Goal: Task Accomplishment & Management: Use online tool/utility

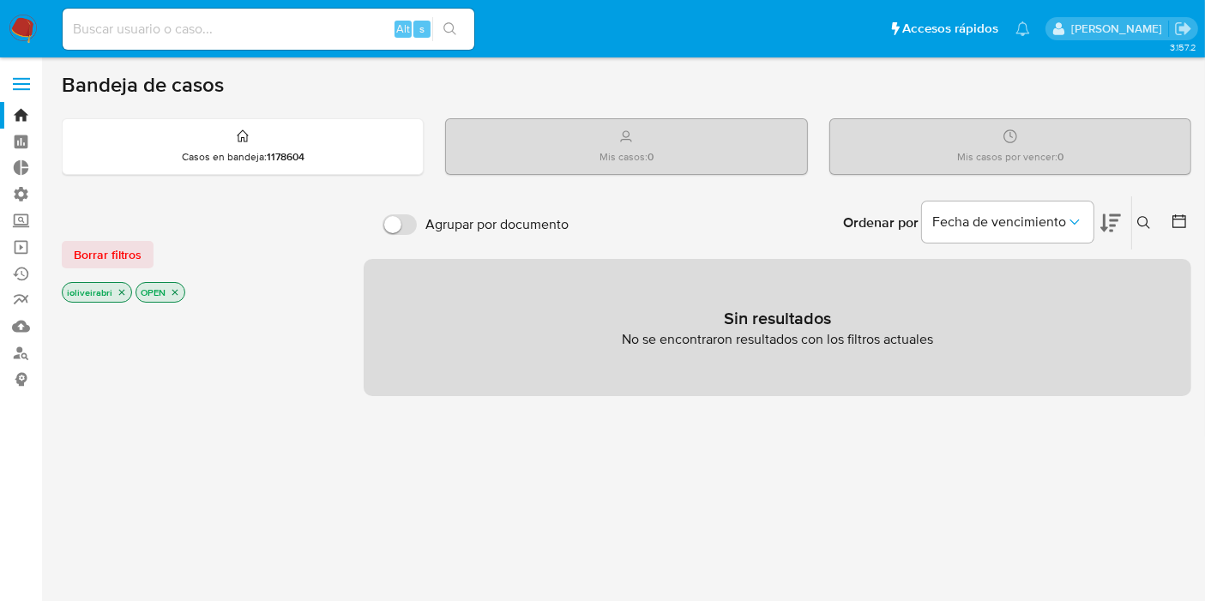
click at [22, 90] on label at bounding box center [21, 84] width 43 height 36
click at [0, 0] on input "checkbox" at bounding box center [0, 0] width 0 height 0
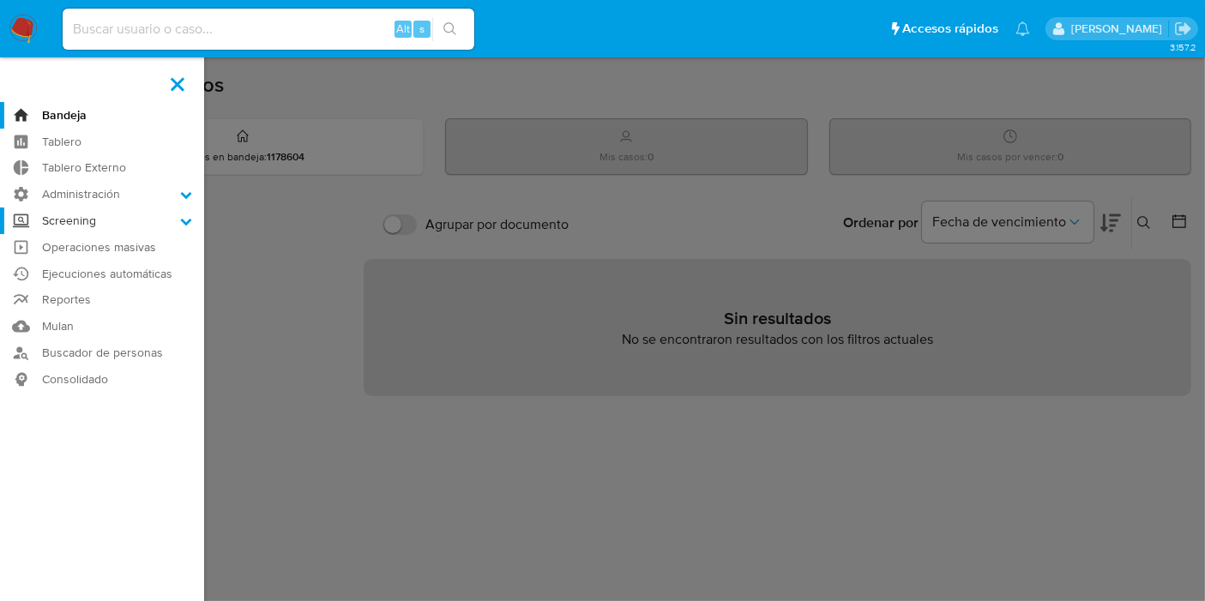
click at [110, 231] on label "Screening" at bounding box center [102, 221] width 204 height 27
click at [0, 0] on input "Screening" at bounding box center [0, 0] width 0 height 0
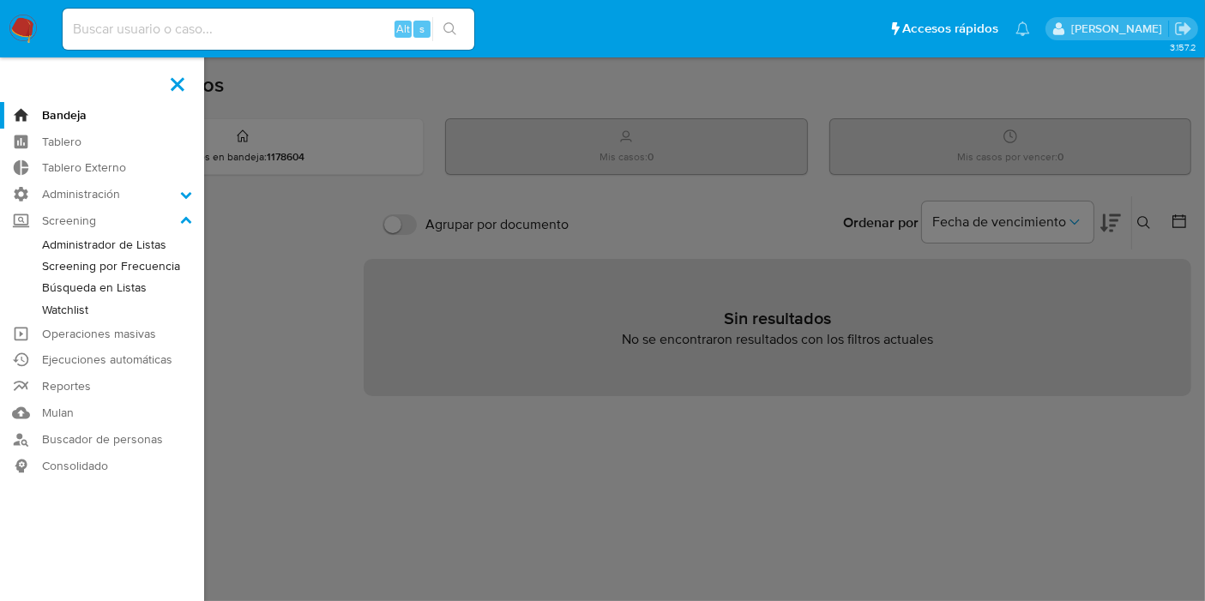
click at [63, 306] on link "Watchlist" at bounding box center [102, 309] width 204 height 21
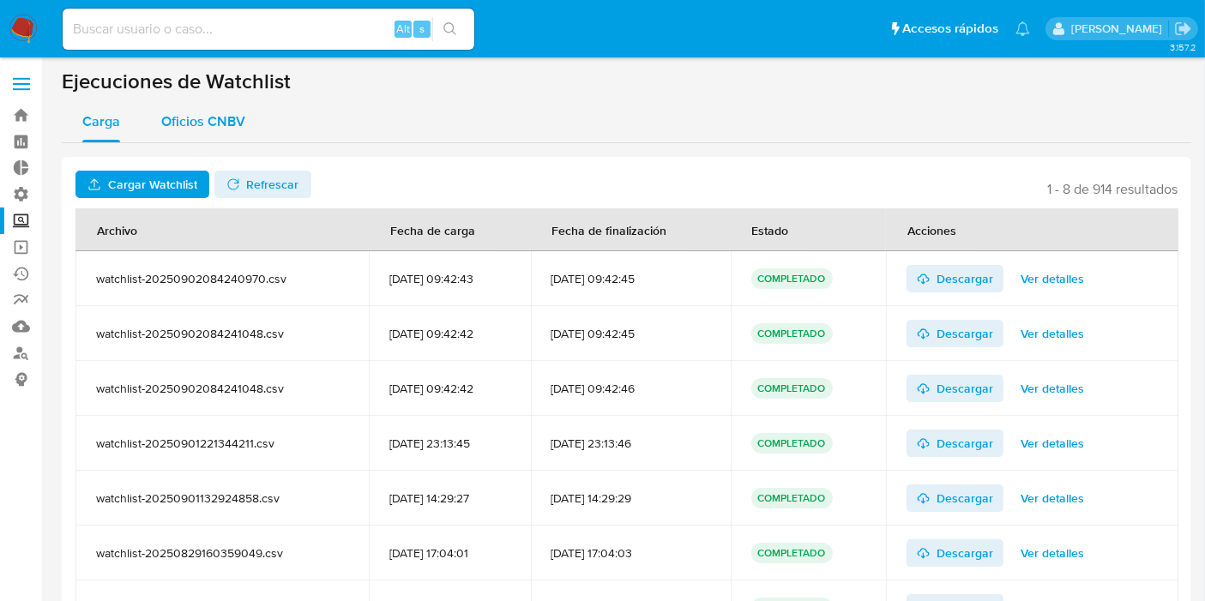
click at [226, 120] on span "Oficios CNBV" at bounding box center [203, 122] width 84 height 20
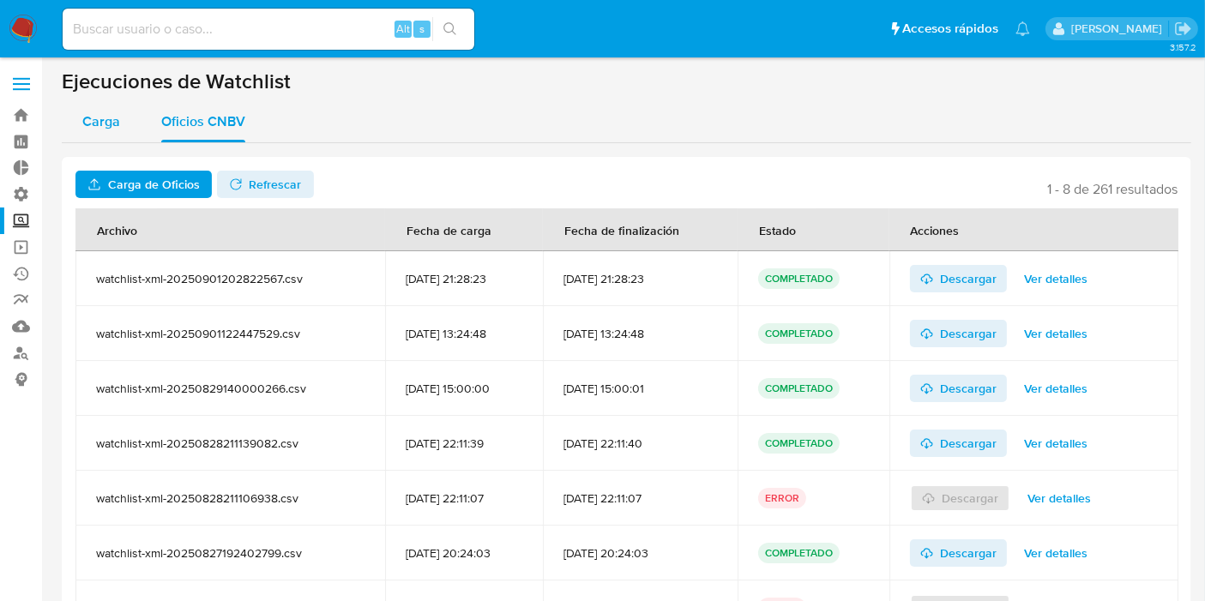
click at [101, 127] on span "Carga" at bounding box center [101, 122] width 38 height 20
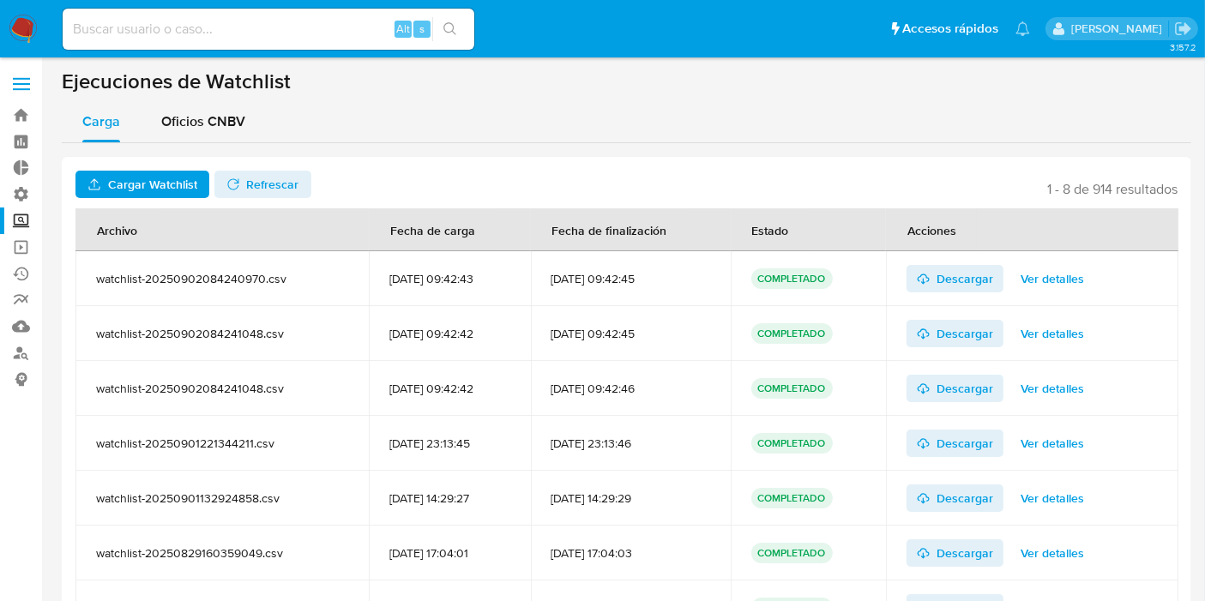
click at [31, 75] on label at bounding box center [21, 84] width 43 height 36
click at [0, 0] on input "checkbox" at bounding box center [0, 0] width 0 height 0
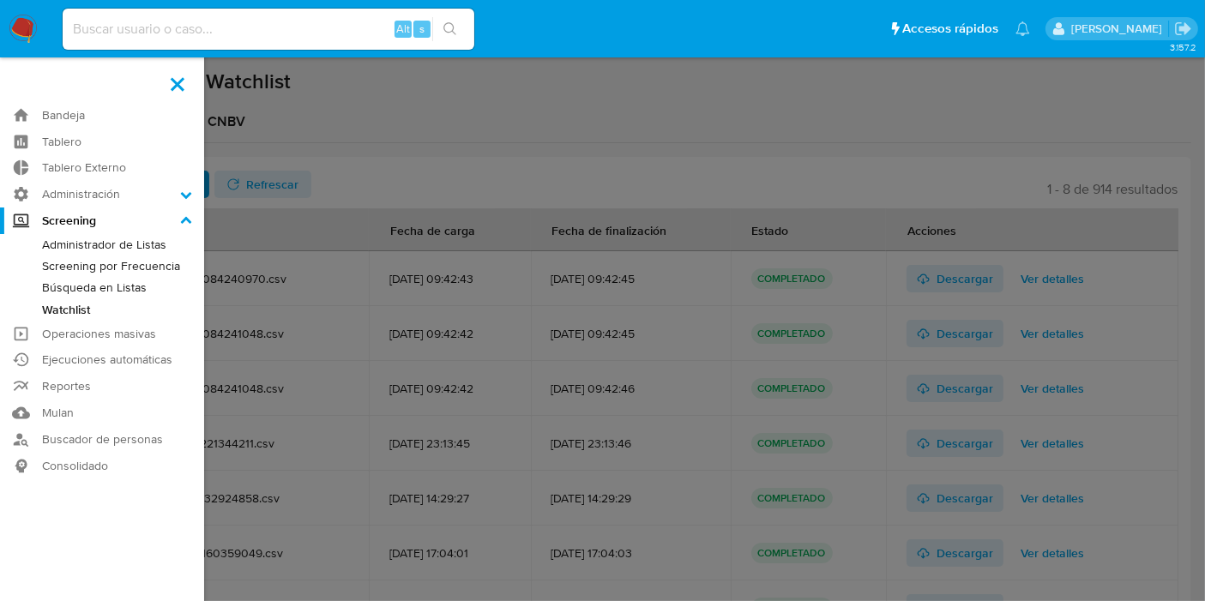
click at [107, 243] on link "Administrador de Listas" at bounding box center [102, 244] width 204 height 21
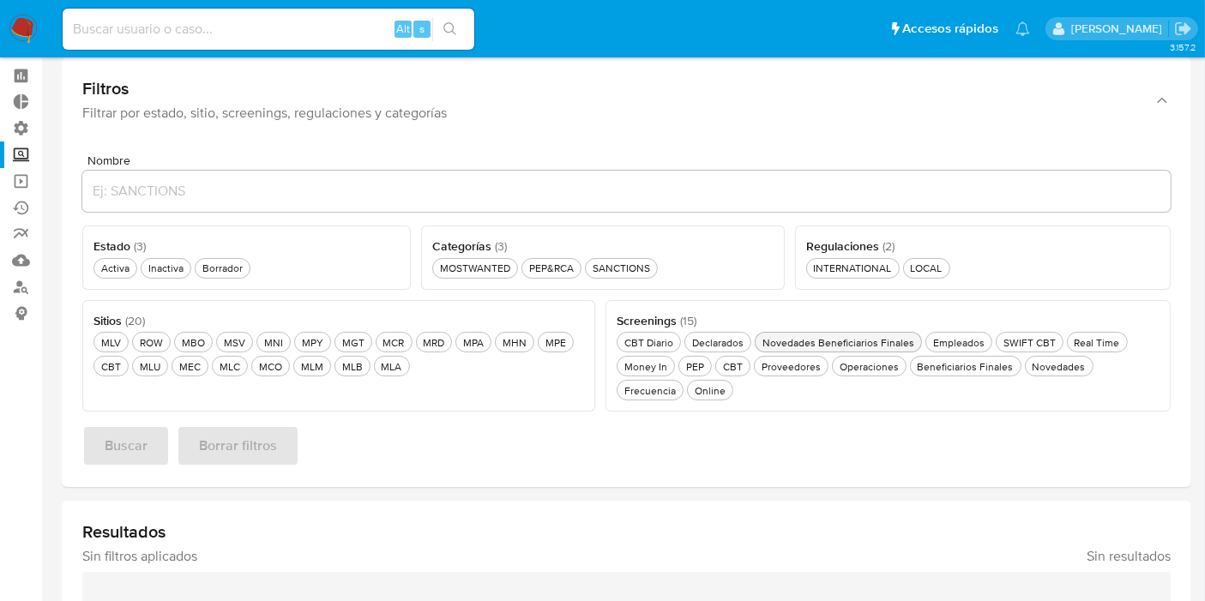
scroll to position [95, 0]
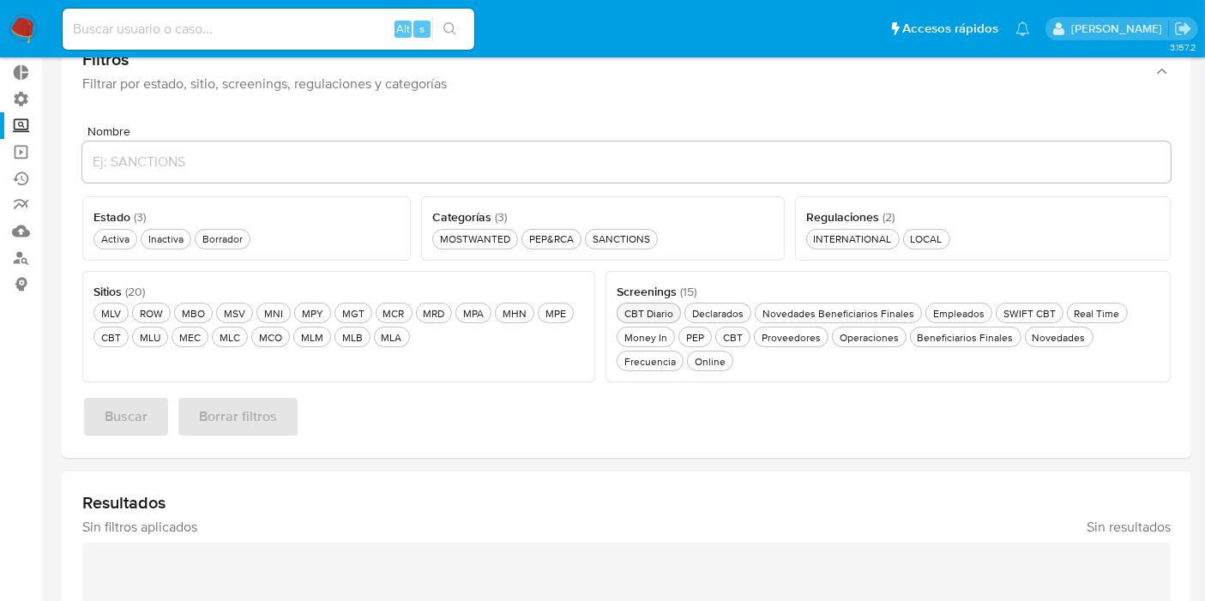
click at [673, 303] on button "CBT Diario CBT Diario" at bounding box center [649, 313] width 64 height 21
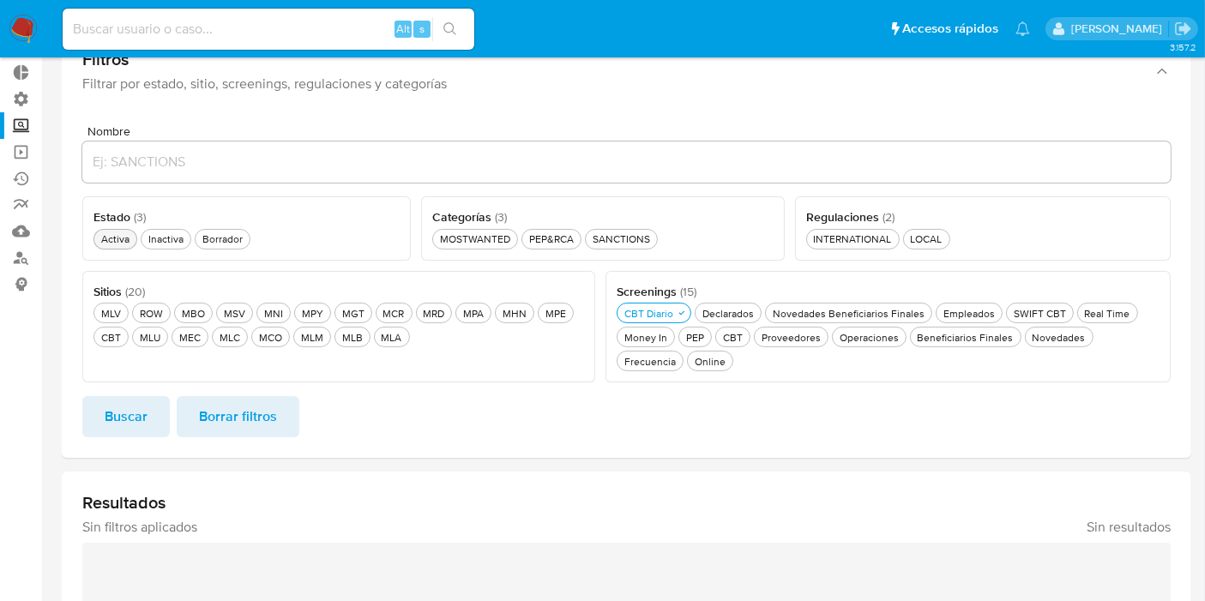
click at [99, 237] on div "Activa Activa" at bounding box center [115, 239] width 35 height 15
click at [141, 407] on span "Buscar" at bounding box center [126, 417] width 43 height 38
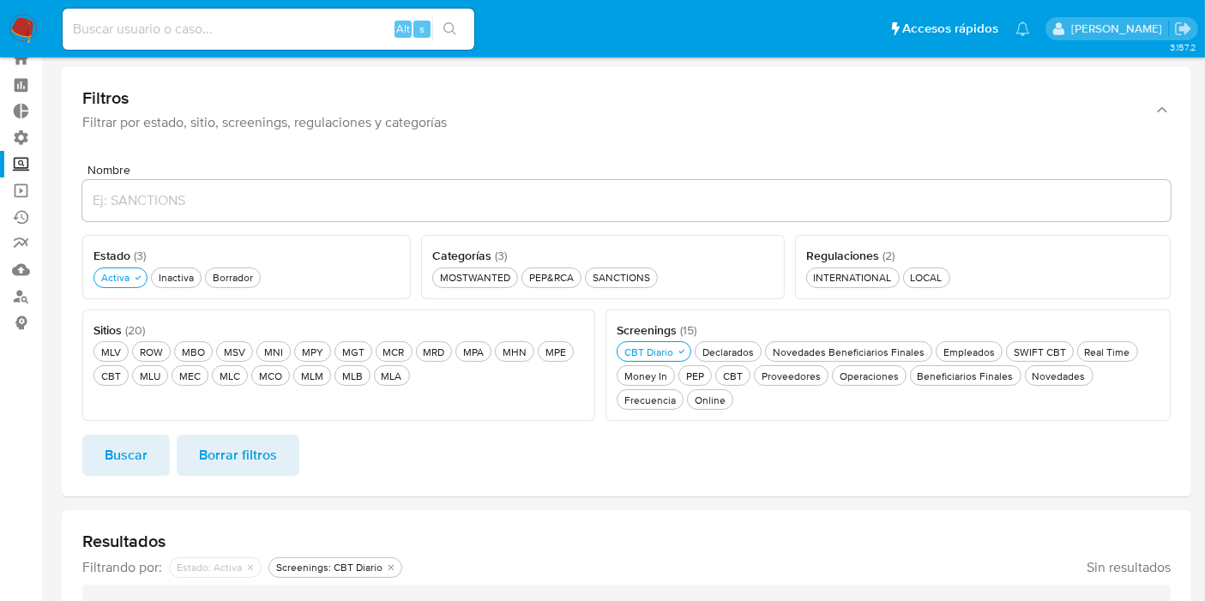
scroll to position [0, 0]
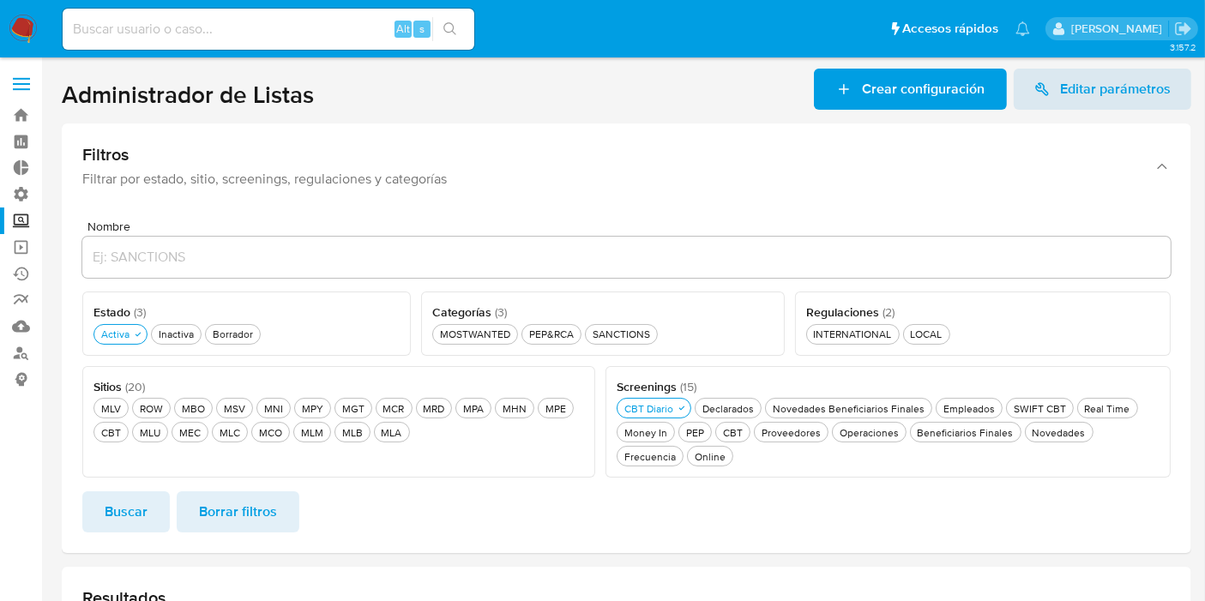
click at [503, 322] on ul "MOSTWANTED MOSTWANTED PEP&RCA PEP&RCA SANCTIONS SANCTIONS" at bounding box center [602, 333] width 341 height 23
click at [503, 327] on div "MOSTWANTED MOSTWANTED" at bounding box center [475, 334] width 77 height 15
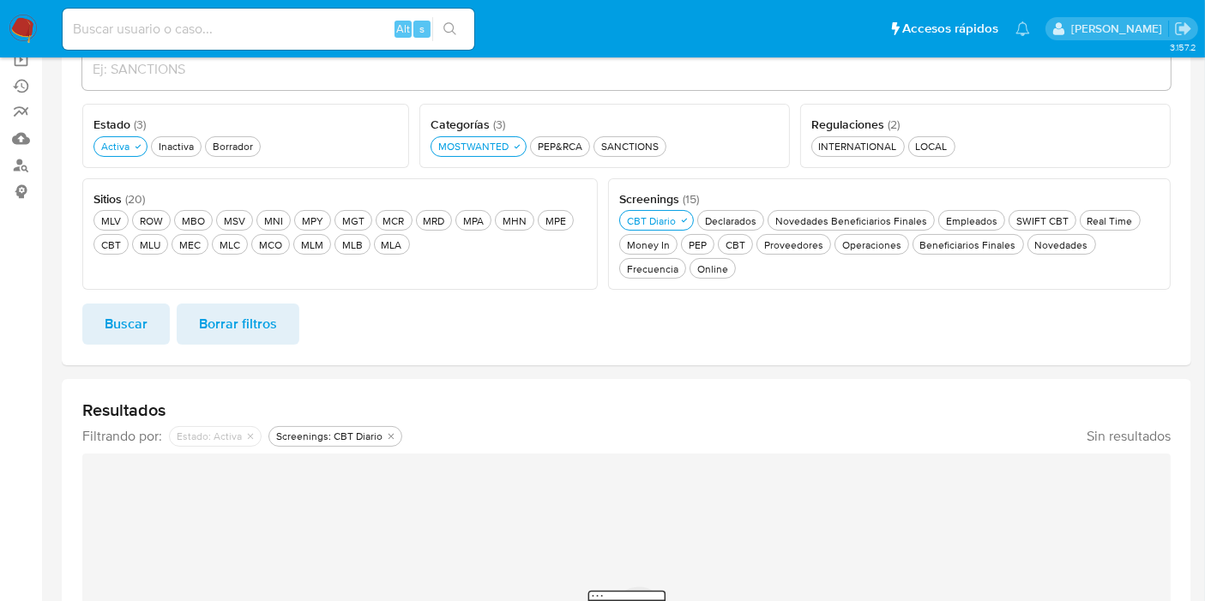
scroll to position [190, 0]
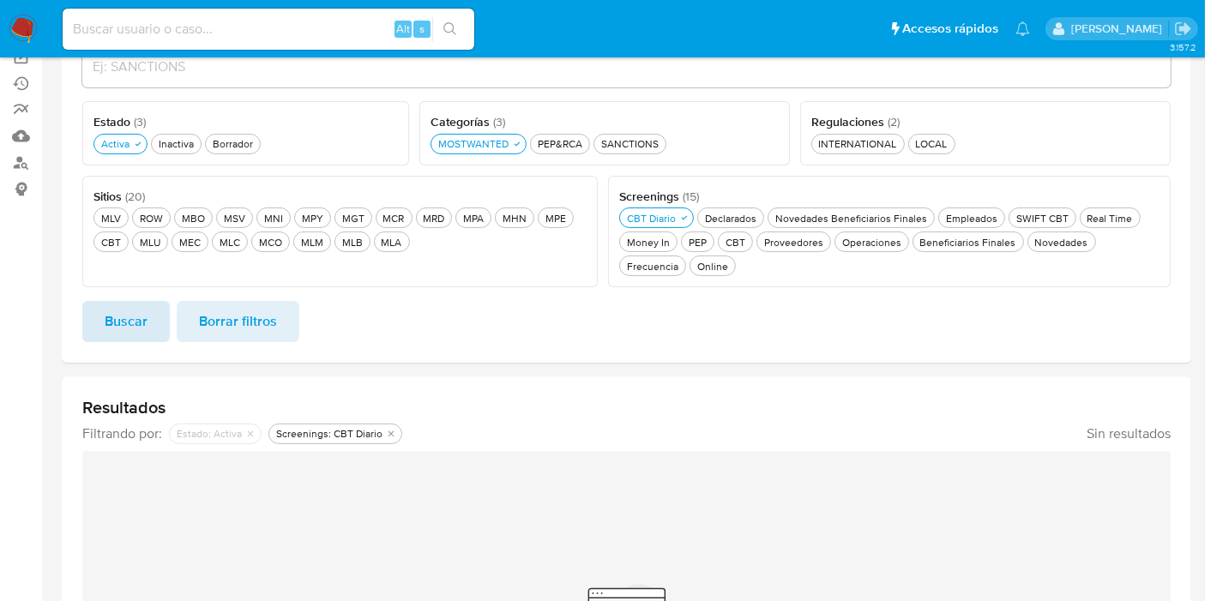
click at [156, 319] on button "Buscar" at bounding box center [126, 321] width 88 height 41
click at [102, 247] on div "CBT CBT" at bounding box center [111, 242] width 27 height 15
click at [132, 324] on span "Buscar" at bounding box center [126, 322] width 43 height 38
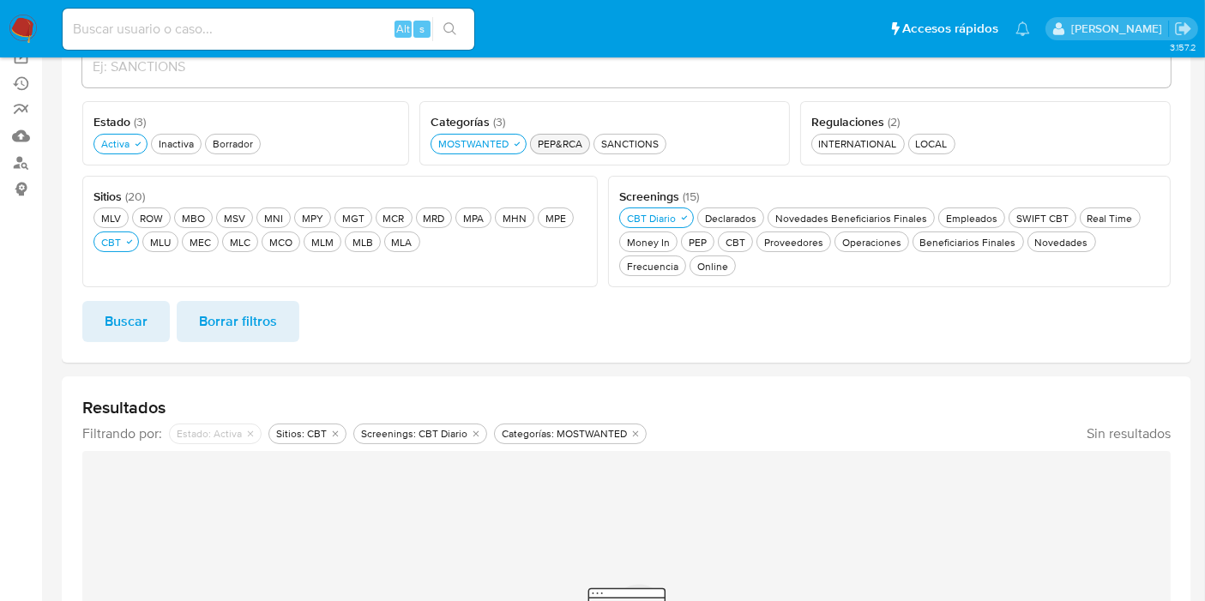
click at [549, 148] on div "PEP&RCA PEP&RCA" at bounding box center [559, 143] width 51 height 15
click at [489, 158] on div "Categorías ( 3 ) Este campo es requerido MOSTWANTED MOSTWANTED PEP&RCA PEP&RCA …" at bounding box center [605, 133] width 371 height 64
click at [485, 148] on div "MOSTWANTED MOSTWANTED" at bounding box center [473, 143] width 77 height 15
click at [93, 332] on button "Buscar" at bounding box center [126, 321] width 88 height 41
drag, startPoint x: 636, startPoint y: 138, endPoint x: 595, endPoint y: 137, distance: 41.2
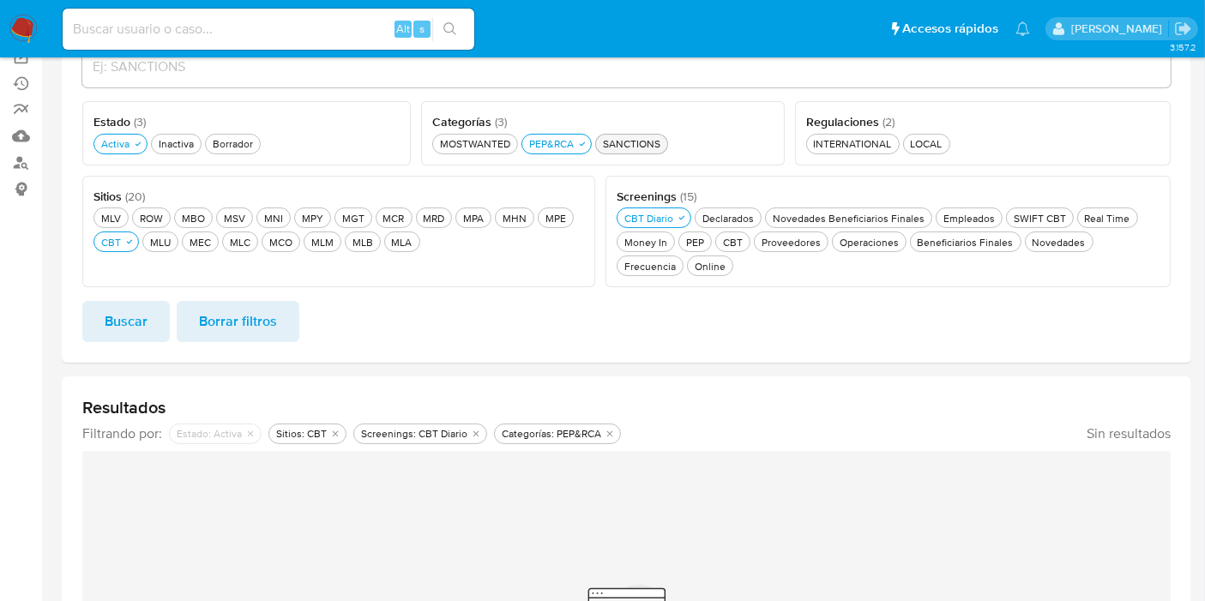
click at [636, 138] on div "SANCTIONS SANCTIONS" at bounding box center [632, 143] width 64 height 15
click at [582, 134] on button "PEP&RCA PEP&RCA" at bounding box center [557, 144] width 70 height 21
click at [139, 332] on span "Buscar" at bounding box center [126, 322] width 43 height 38
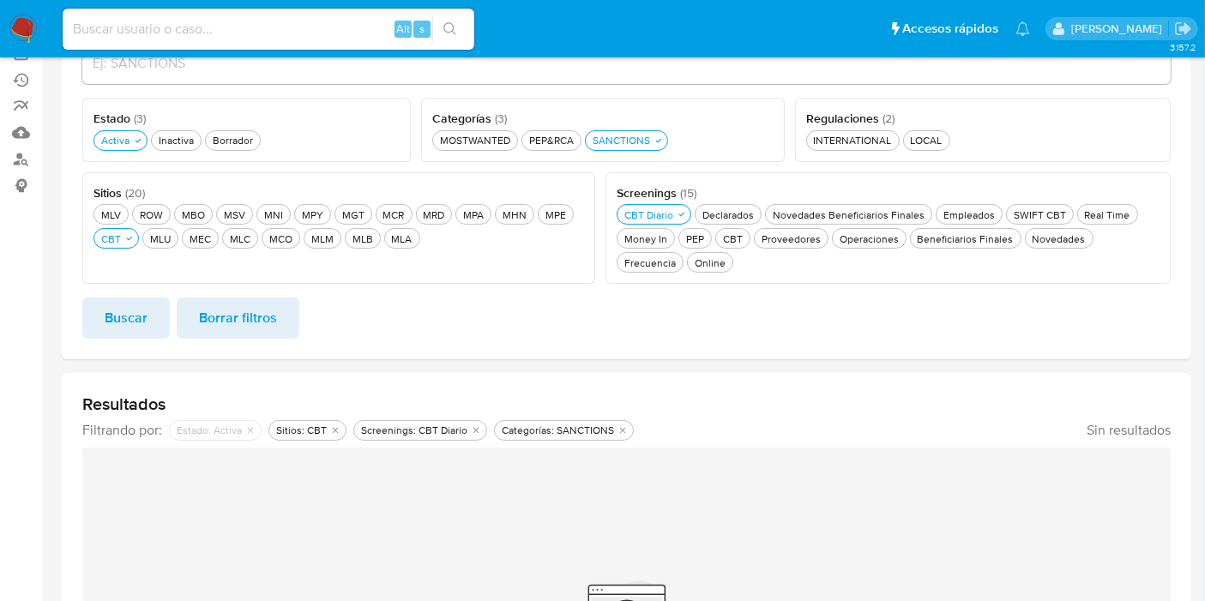
scroll to position [252, 0]
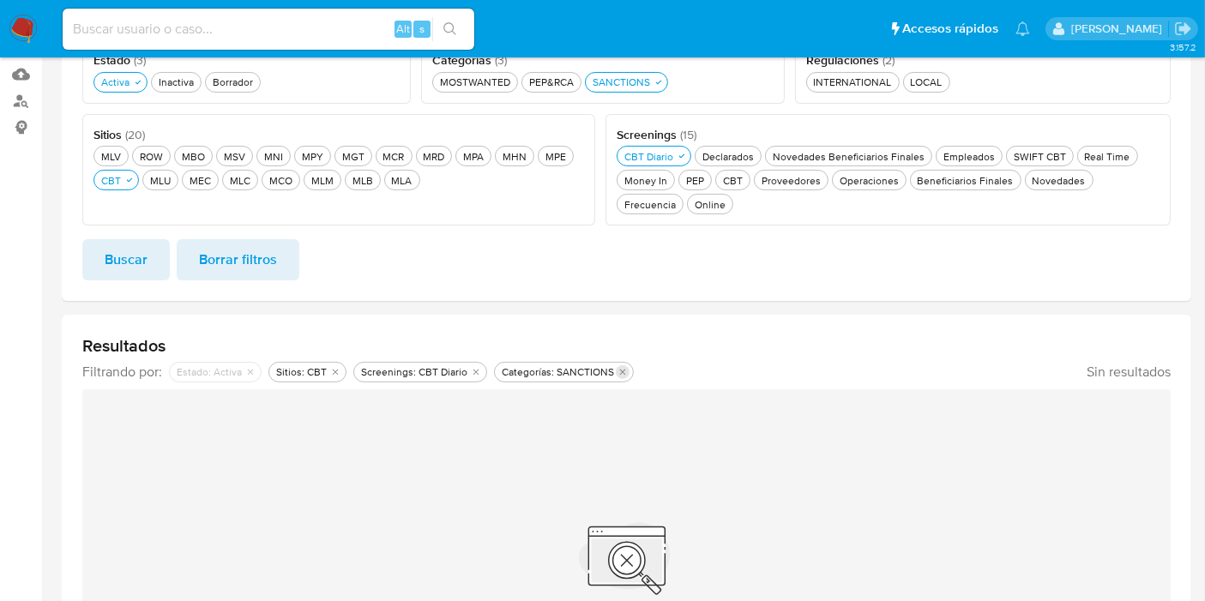
click at [618, 373] on icon "Eliminar filtro de undefined Categorías: SANCTIONS" at bounding box center [623, 372] width 10 height 10
click at [115, 258] on span "Buscar" at bounding box center [126, 260] width 43 height 38
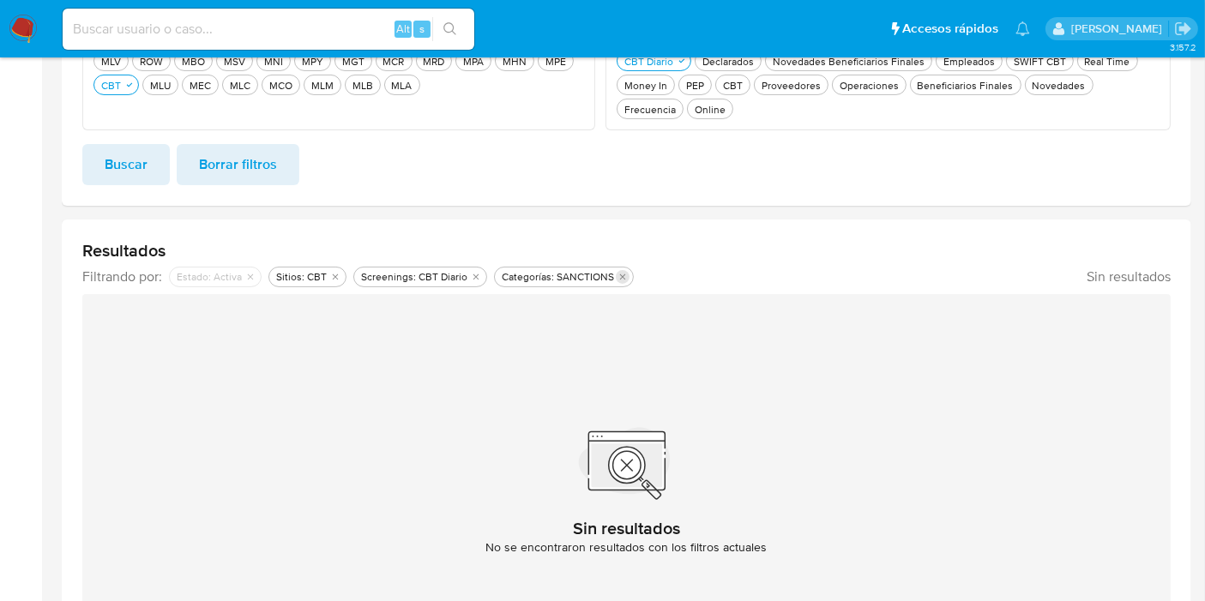
click at [618, 272] on icon "Eliminar filtro de undefined Categorías: SANCTIONS" at bounding box center [623, 277] width 10 height 10
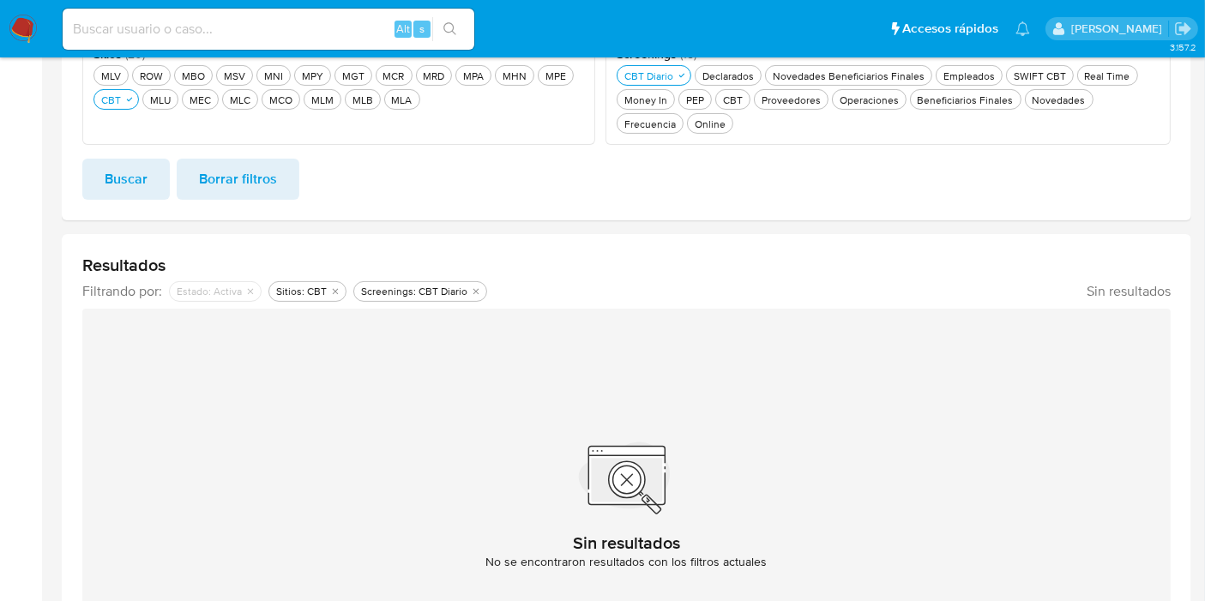
scroll to position [156, 0]
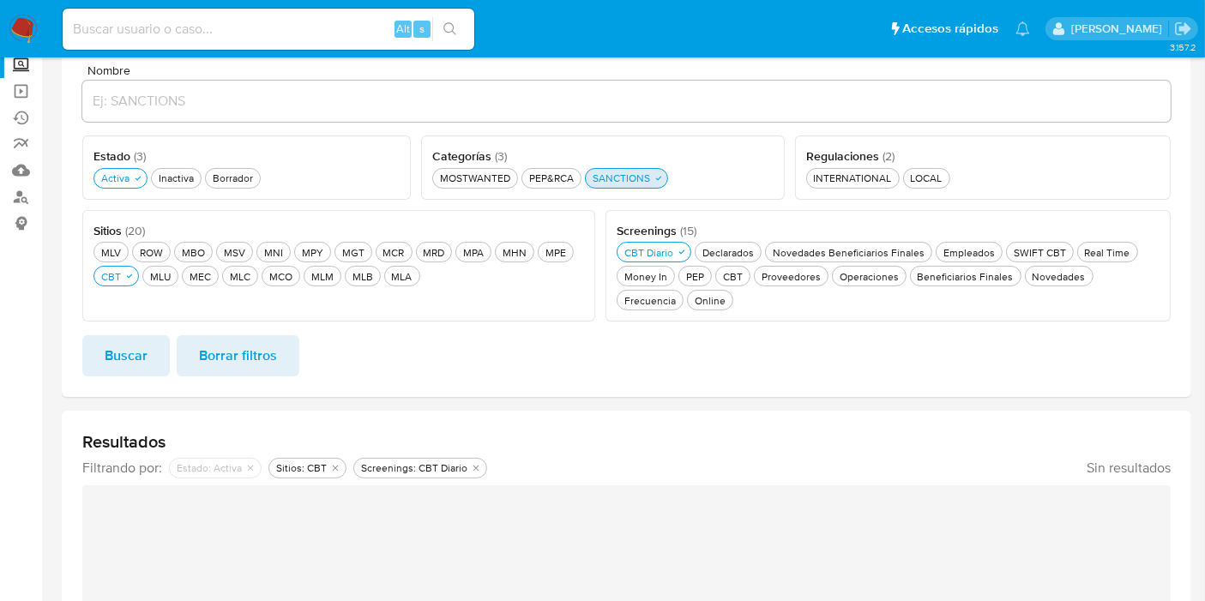
click at [623, 182] on div "SANCTIONS SANCTIONS" at bounding box center [621, 178] width 64 height 15
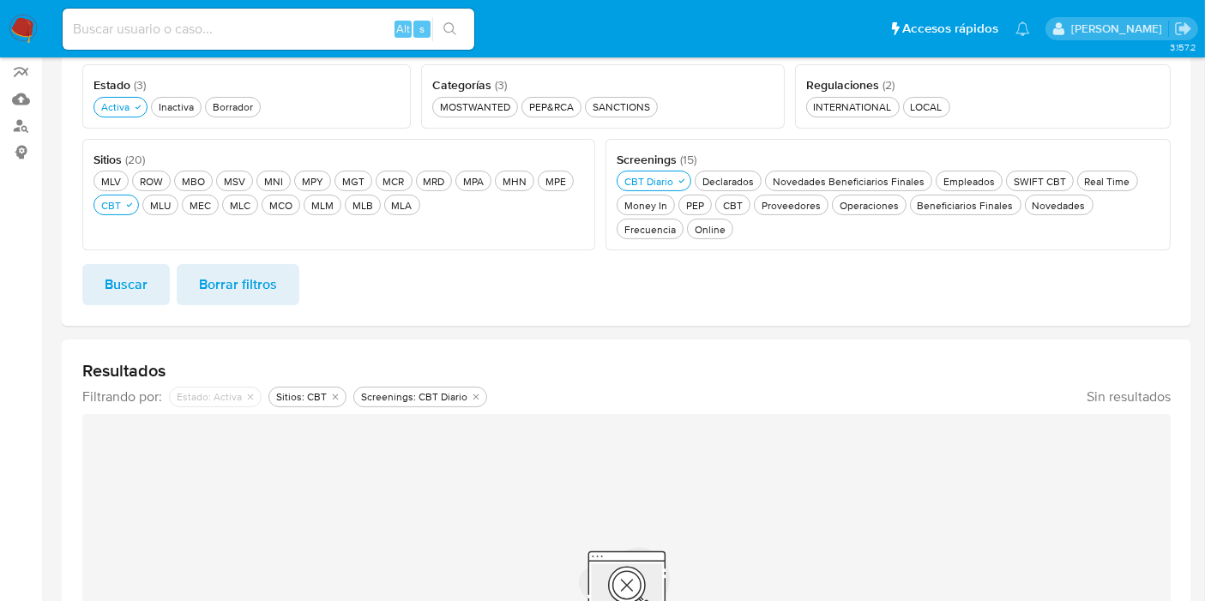
scroll to position [252, 0]
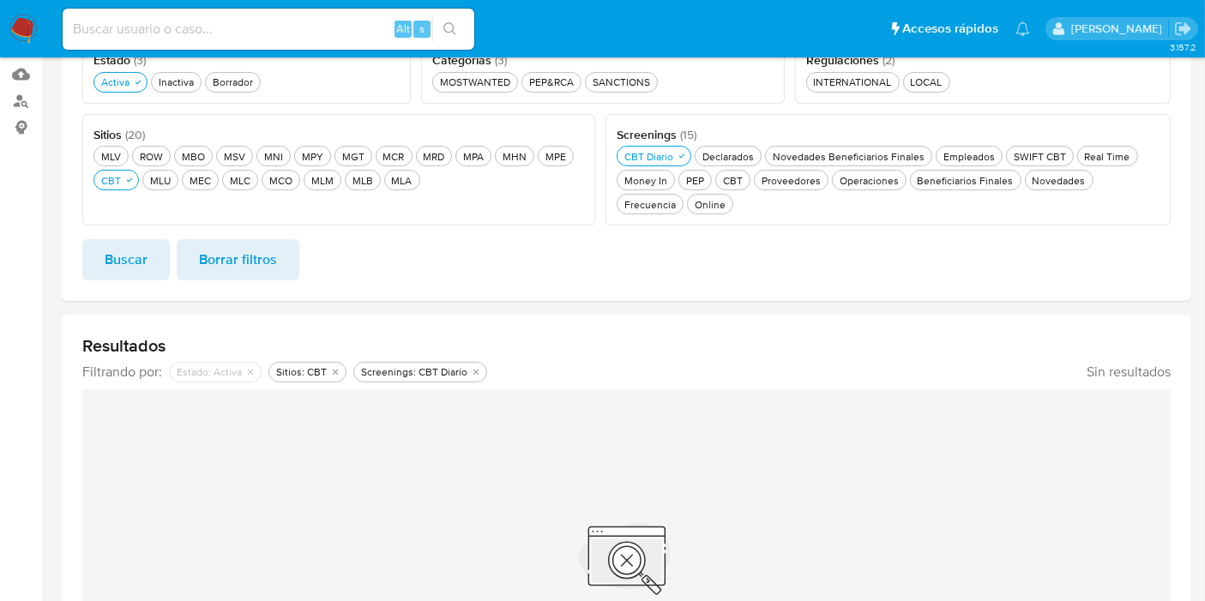
click at [141, 236] on form "Nombre Estado ( 3 ) Este campo es requerido Activa Activa Inactiva Inactiva Bor…" at bounding box center [626, 124] width 1089 height 312
click at [142, 251] on span "Buscar" at bounding box center [126, 260] width 43 height 38
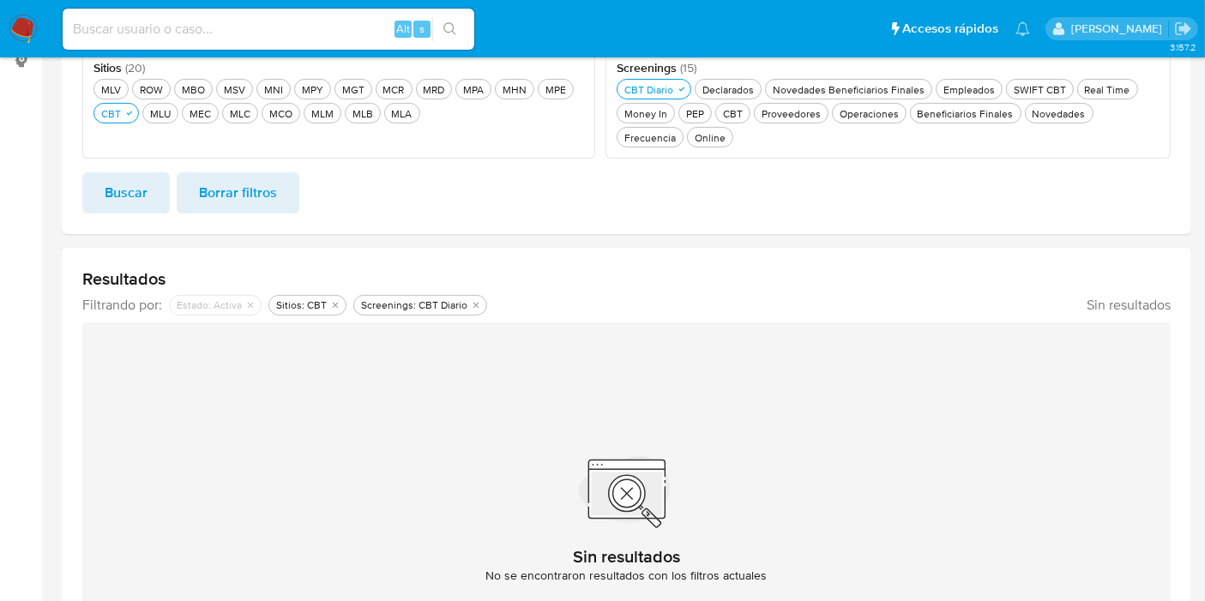
scroll to position [156, 0]
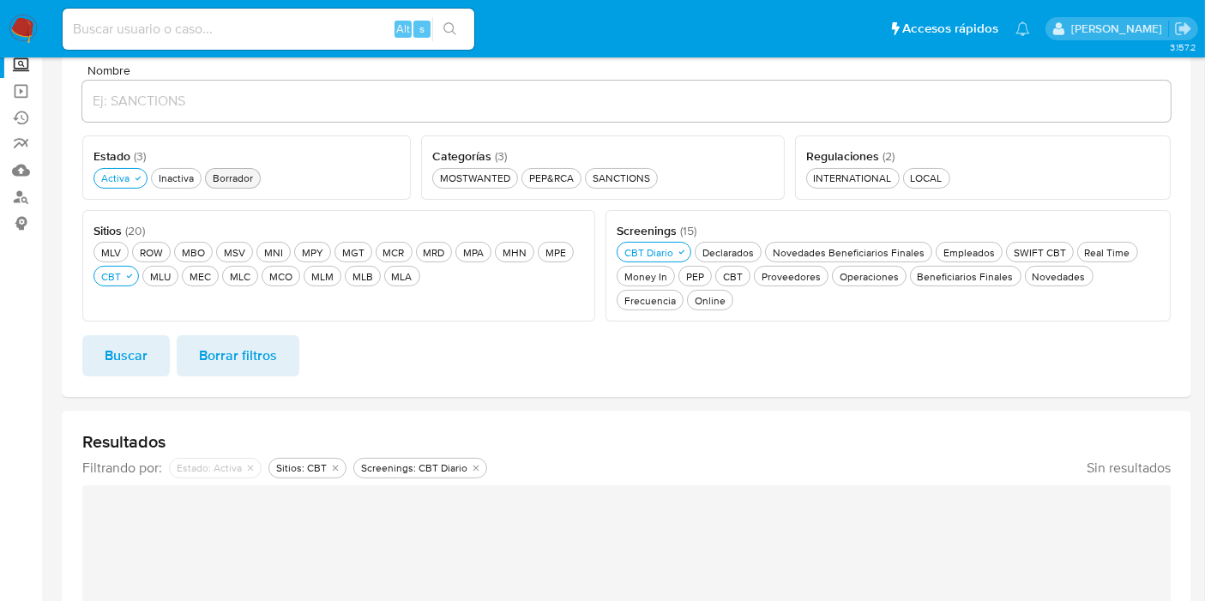
drag, startPoint x: 251, startPoint y: 180, endPoint x: 232, endPoint y: 178, distance: 18.2
click at [251, 179] on div "Borrador Borrador" at bounding box center [232, 178] width 47 height 15
click at [126, 187] on div "Estado ( 3 ) Este campo es requerido Activa Activa Inactiva Inactiva Borrador B…" at bounding box center [249, 168] width 335 height 64
click at [135, 344] on span "Buscar" at bounding box center [126, 356] width 43 height 38
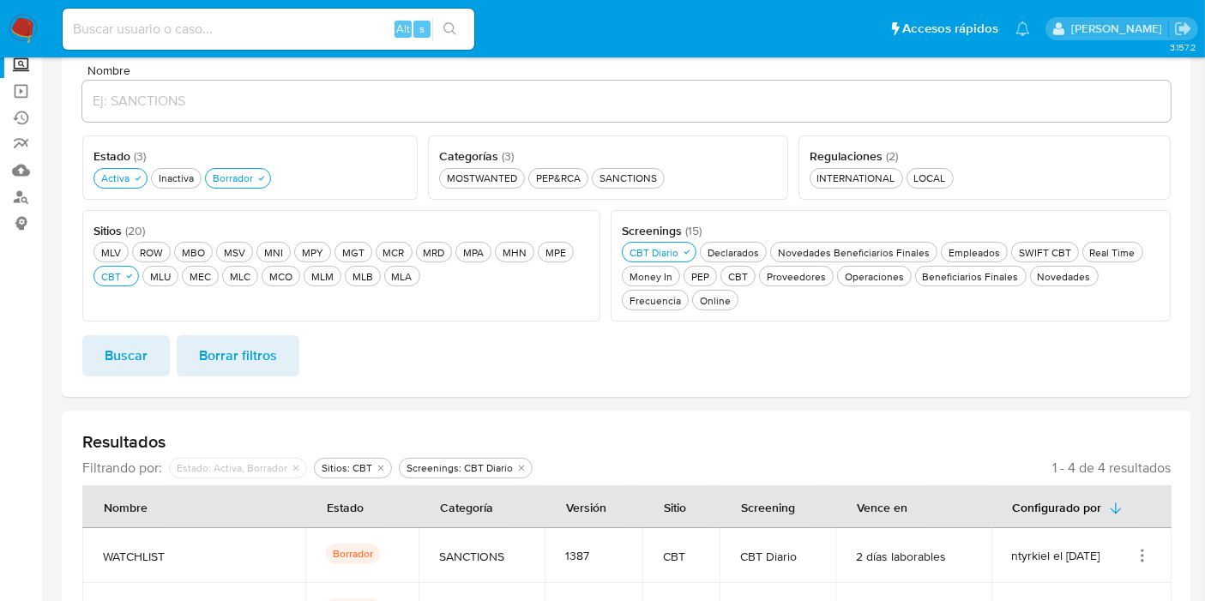
scroll to position [333, 0]
